Goal: Find specific page/section: Find specific page/section

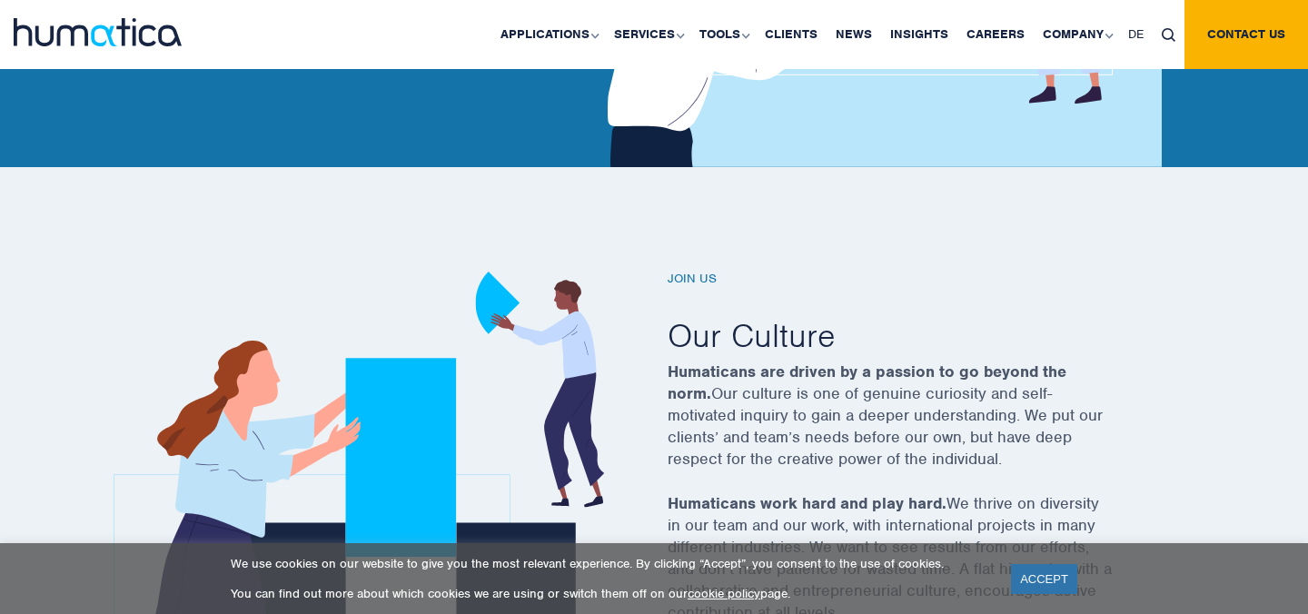
scroll to position [530, 0]
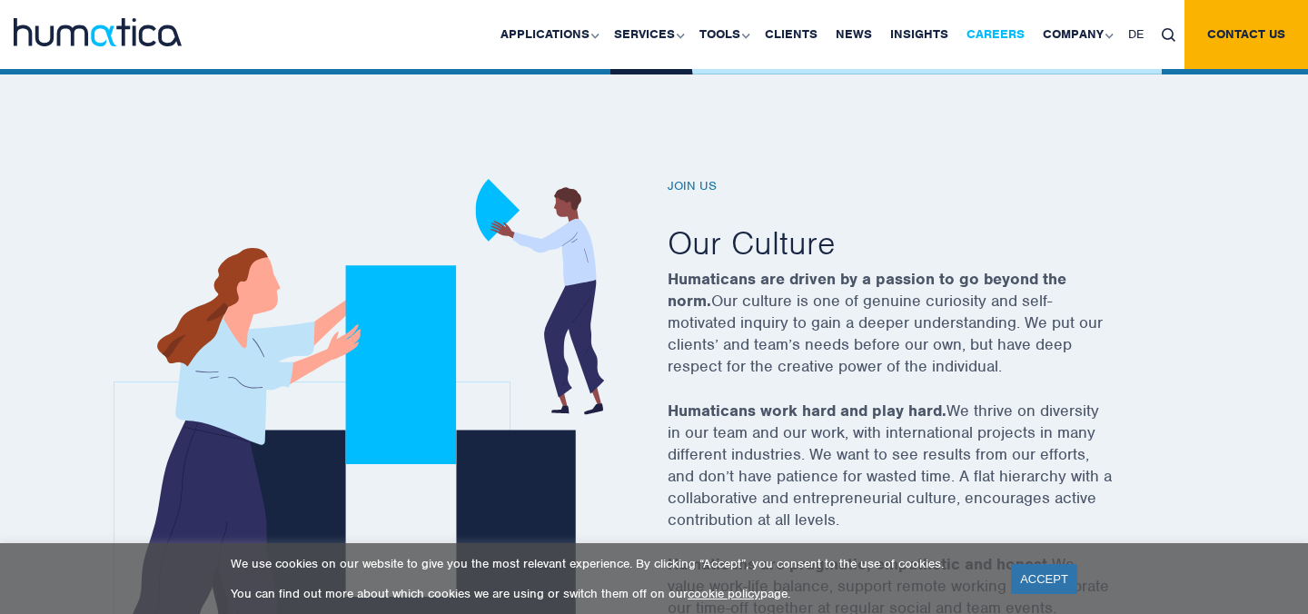
click at [991, 35] on link "Careers" at bounding box center [995, 34] width 76 height 69
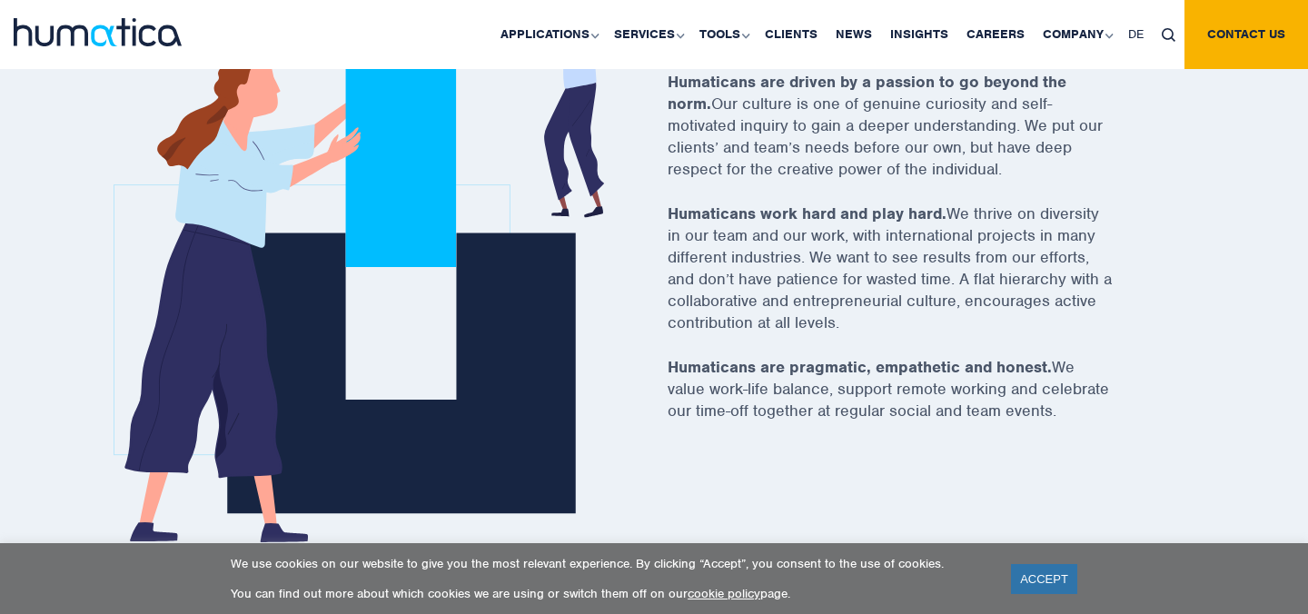
scroll to position [800, 0]
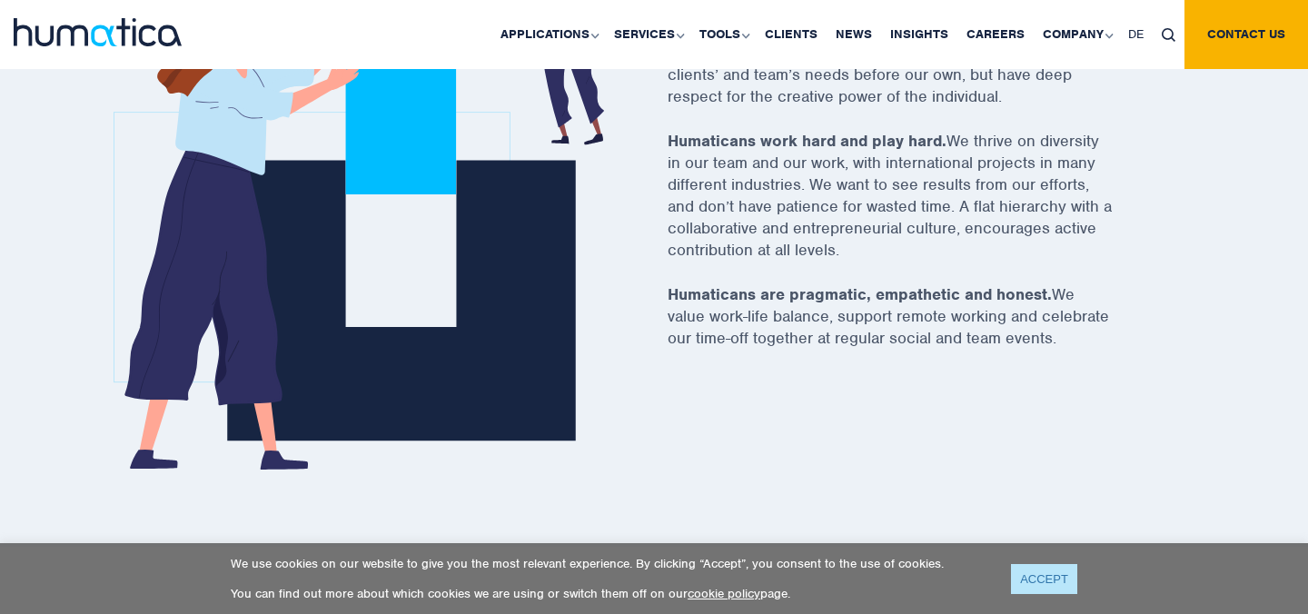
click at [1038, 575] on link "ACCEPT" at bounding box center [1044, 579] width 66 height 30
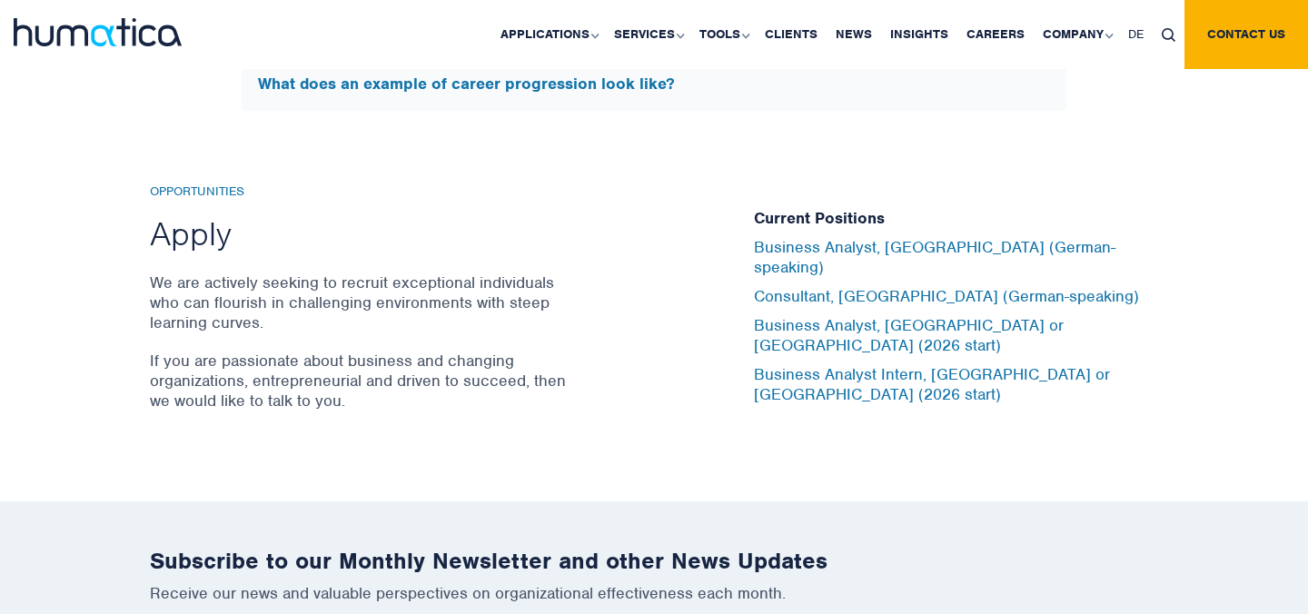
scroll to position [5801, 0]
